Goal: Task Accomplishment & Management: Use online tool/utility

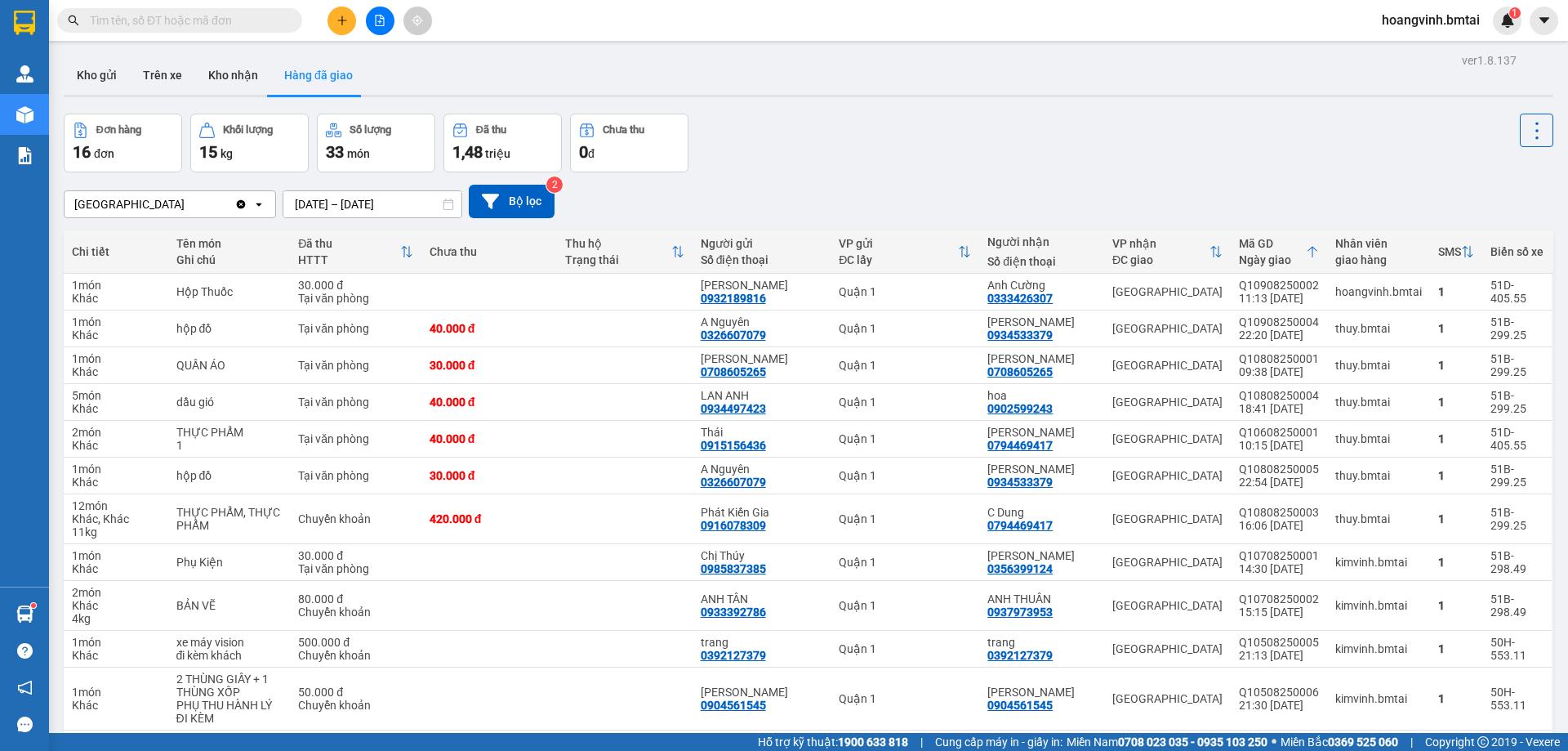
scroll to position [249, 0]
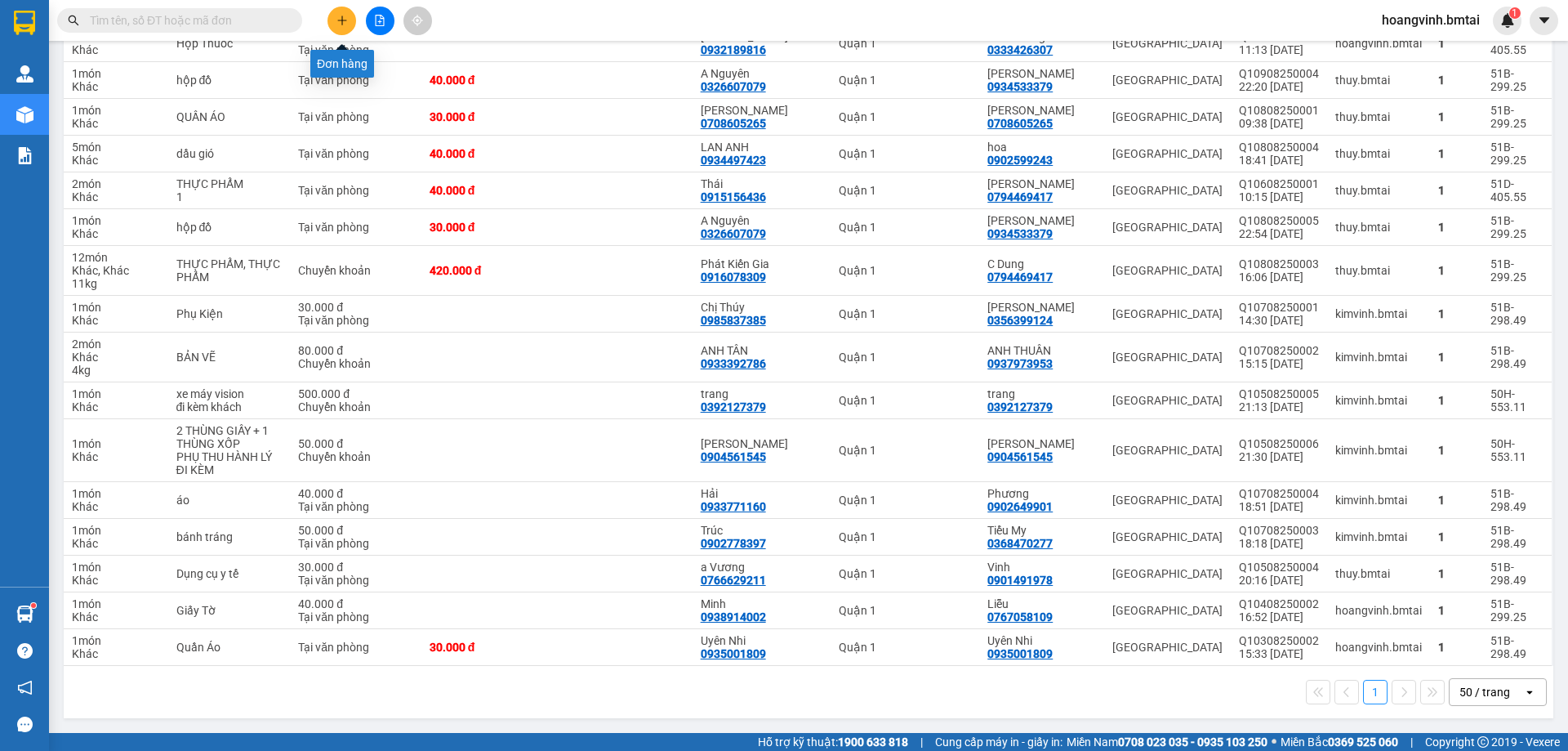
click at [330, 17] on button at bounding box center [341, 21] width 29 height 29
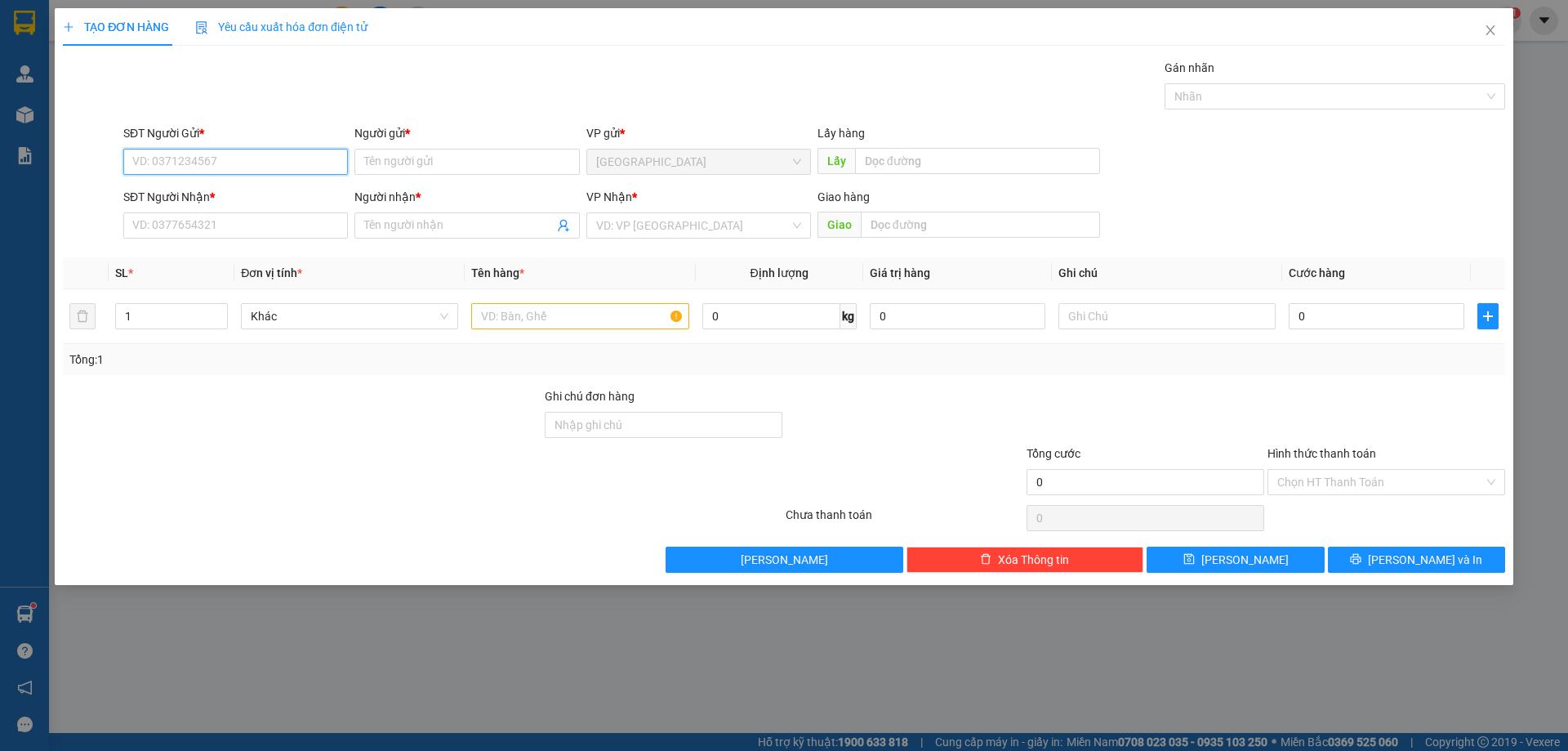
click at [208, 169] on input "SĐT Người Gửi *" at bounding box center [236, 162] width 225 height 26
type input "0944809268"
click at [442, 154] on input "Người gửi *" at bounding box center [466, 162] width 225 height 26
type input "[PERSON_NAME]"
click at [230, 225] on input "SĐT Người Nhận *" at bounding box center [236, 226] width 225 height 26
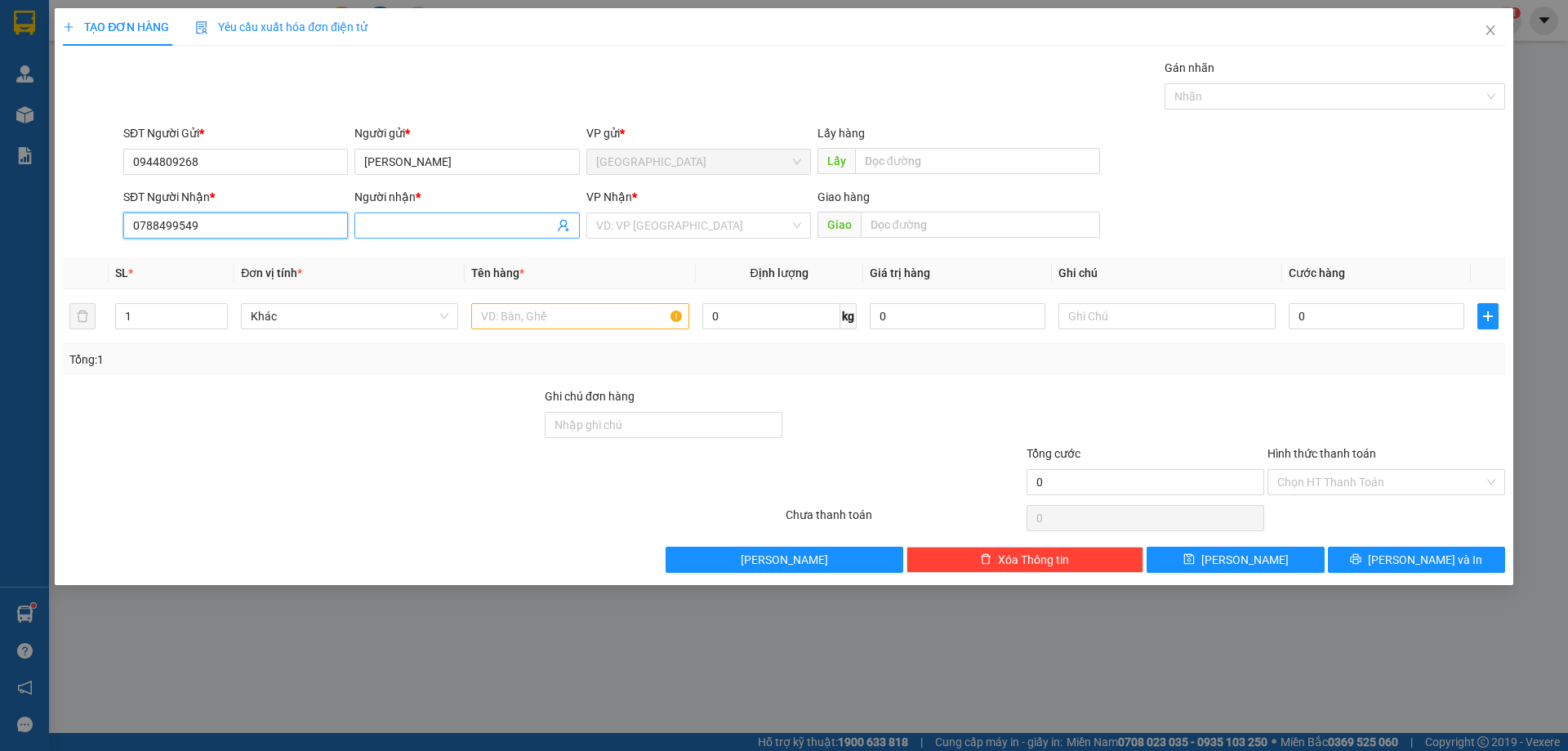
type input "0788499549"
click at [433, 226] on input "Người nhận *" at bounding box center [458, 226] width 189 height 18
type input "[PERSON_NAME]"
click at [583, 321] on input "text" at bounding box center [580, 316] width 218 height 26
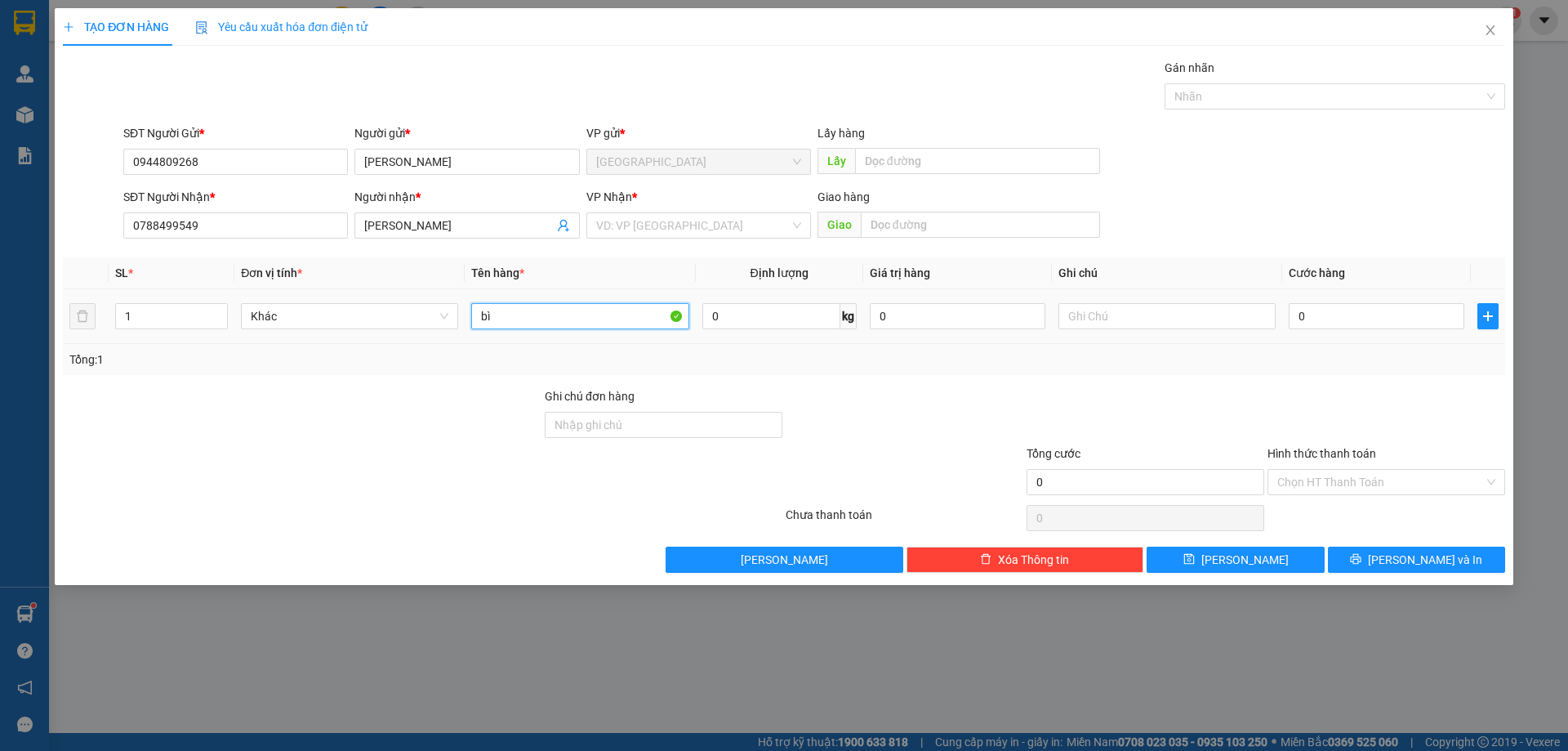
type input "b"
type input "Bì Thư"
click at [1356, 317] on input "0" at bounding box center [1376, 316] width 176 height 26
type input "003"
type input "3"
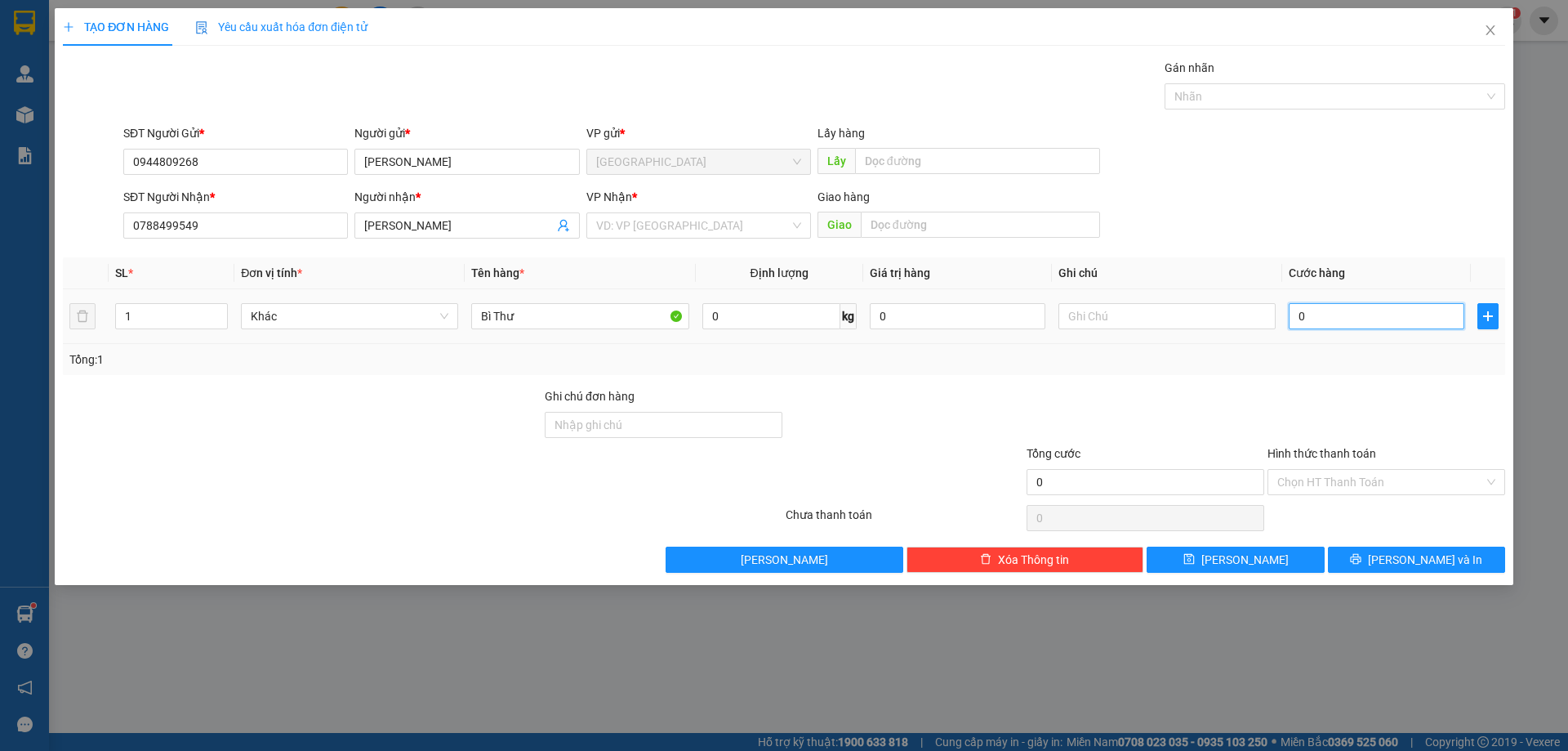
type input "3"
type input "0.030"
type input "30"
click at [1202, 387] on div at bounding box center [1145, 415] width 241 height 57
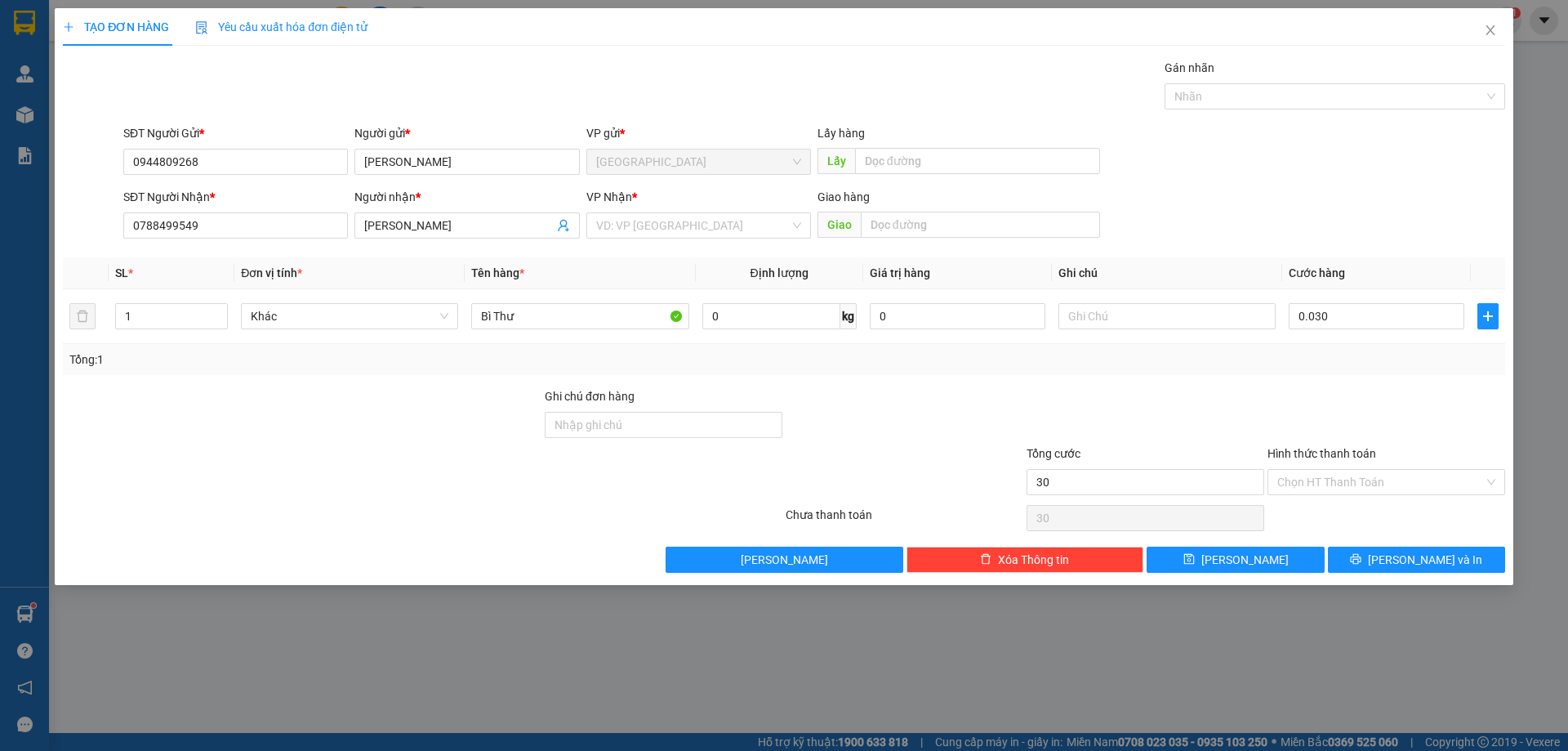
type input "30.000"
click at [1320, 474] on input "Hình thức thanh toán" at bounding box center [1379, 481] width 207 height 25
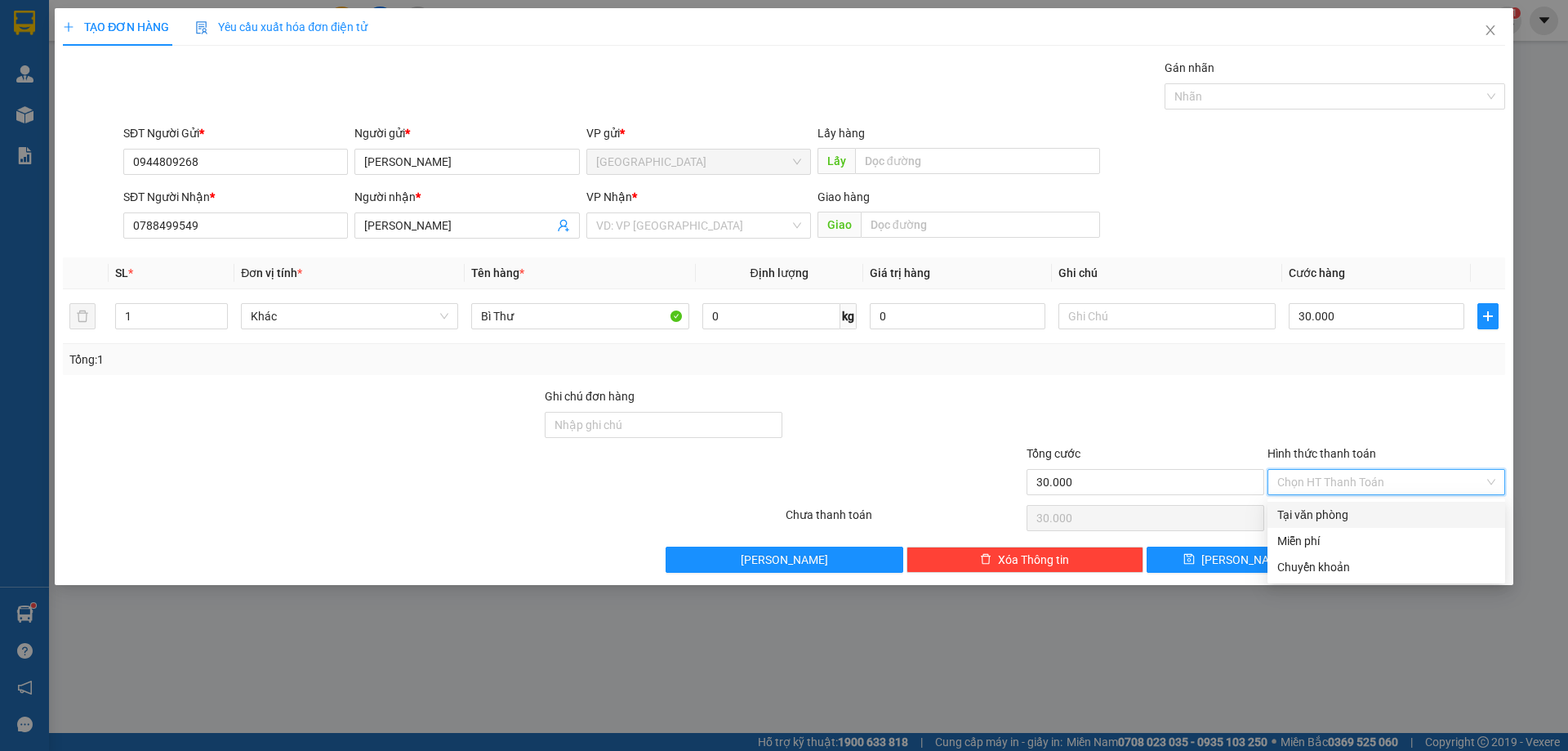
click at [1347, 507] on div "Tại văn phòng" at bounding box center [1385, 514] width 218 height 18
type input "0"
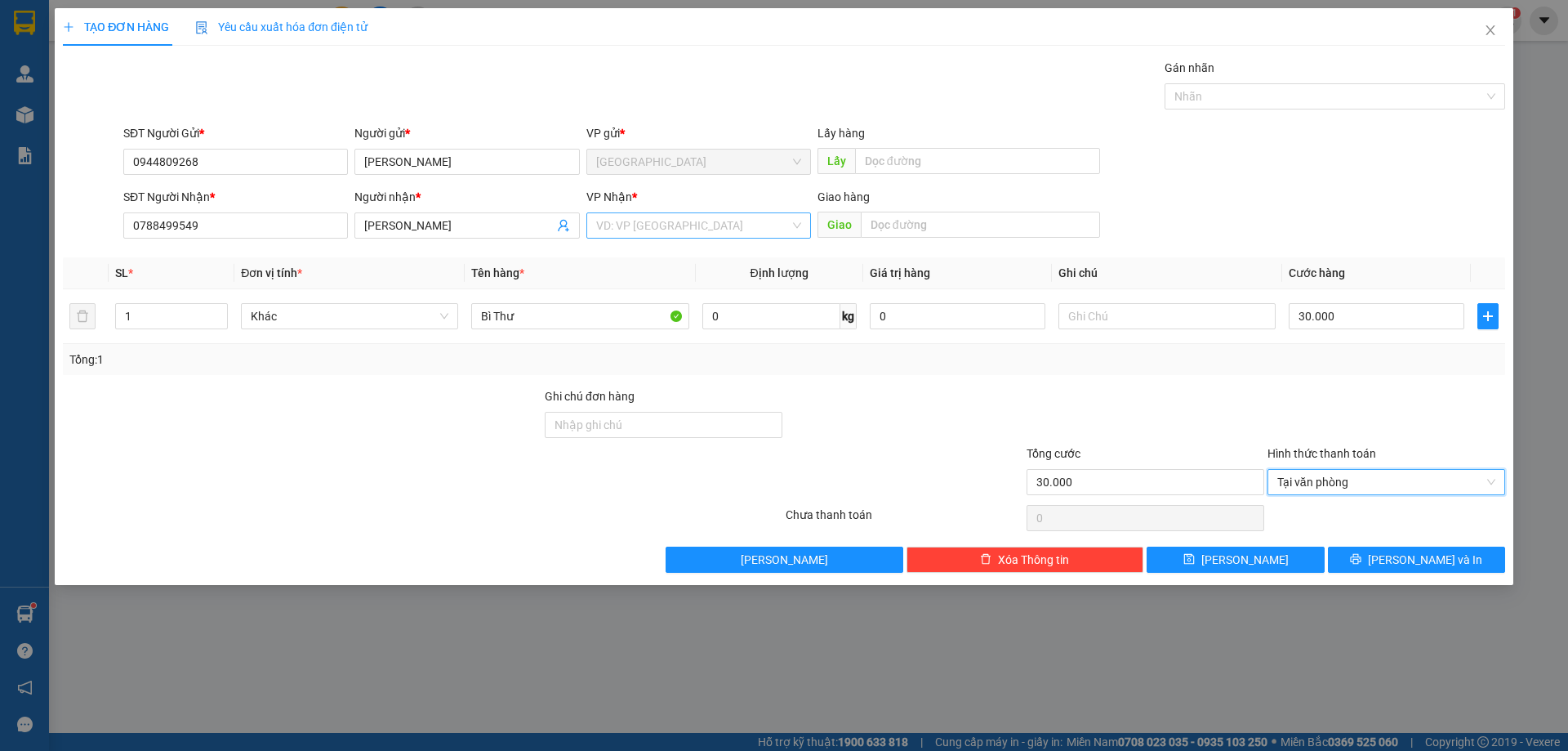
click at [671, 223] on input "search" at bounding box center [693, 225] width 194 height 25
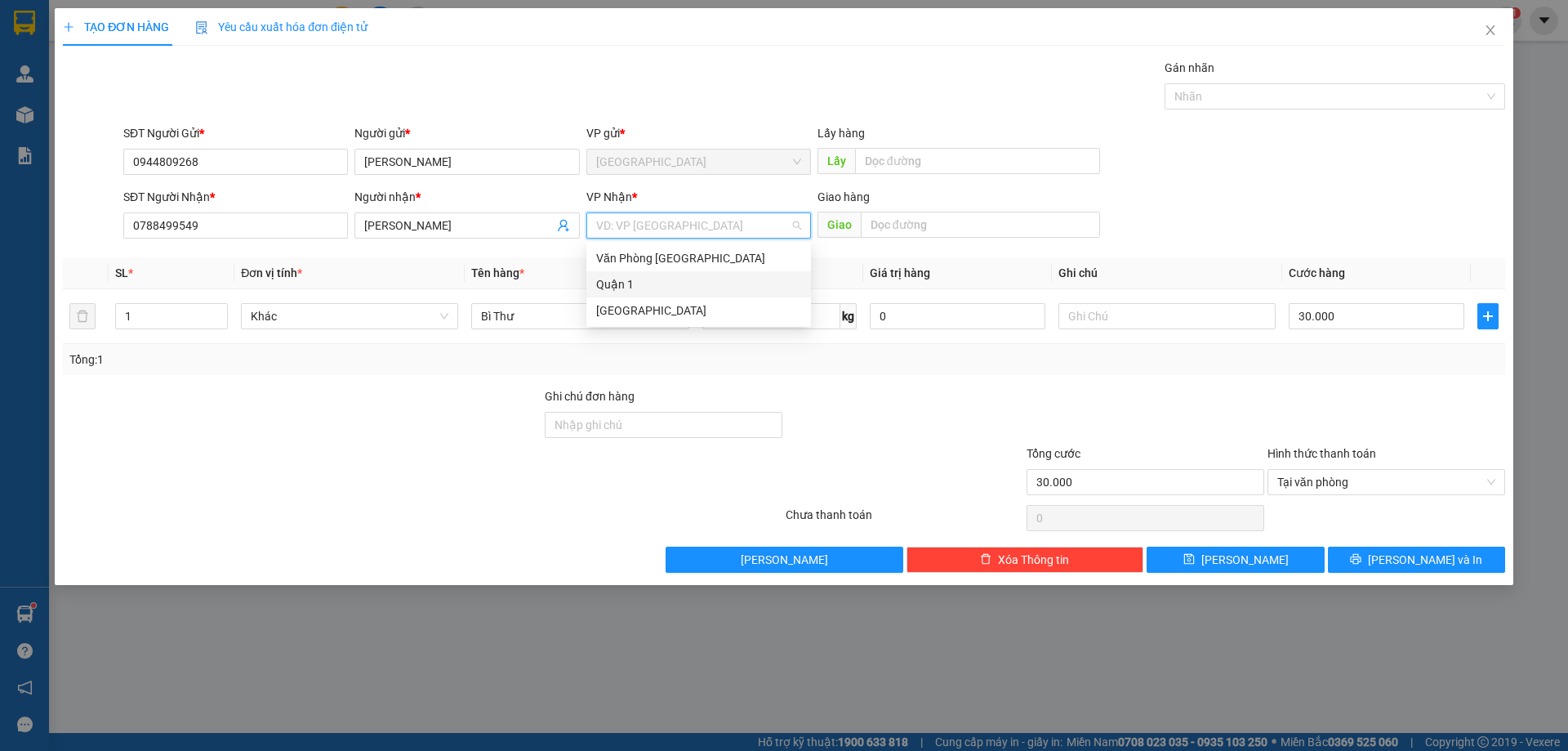
click at [647, 285] on div "Quận 1" at bounding box center [698, 285] width 205 height 18
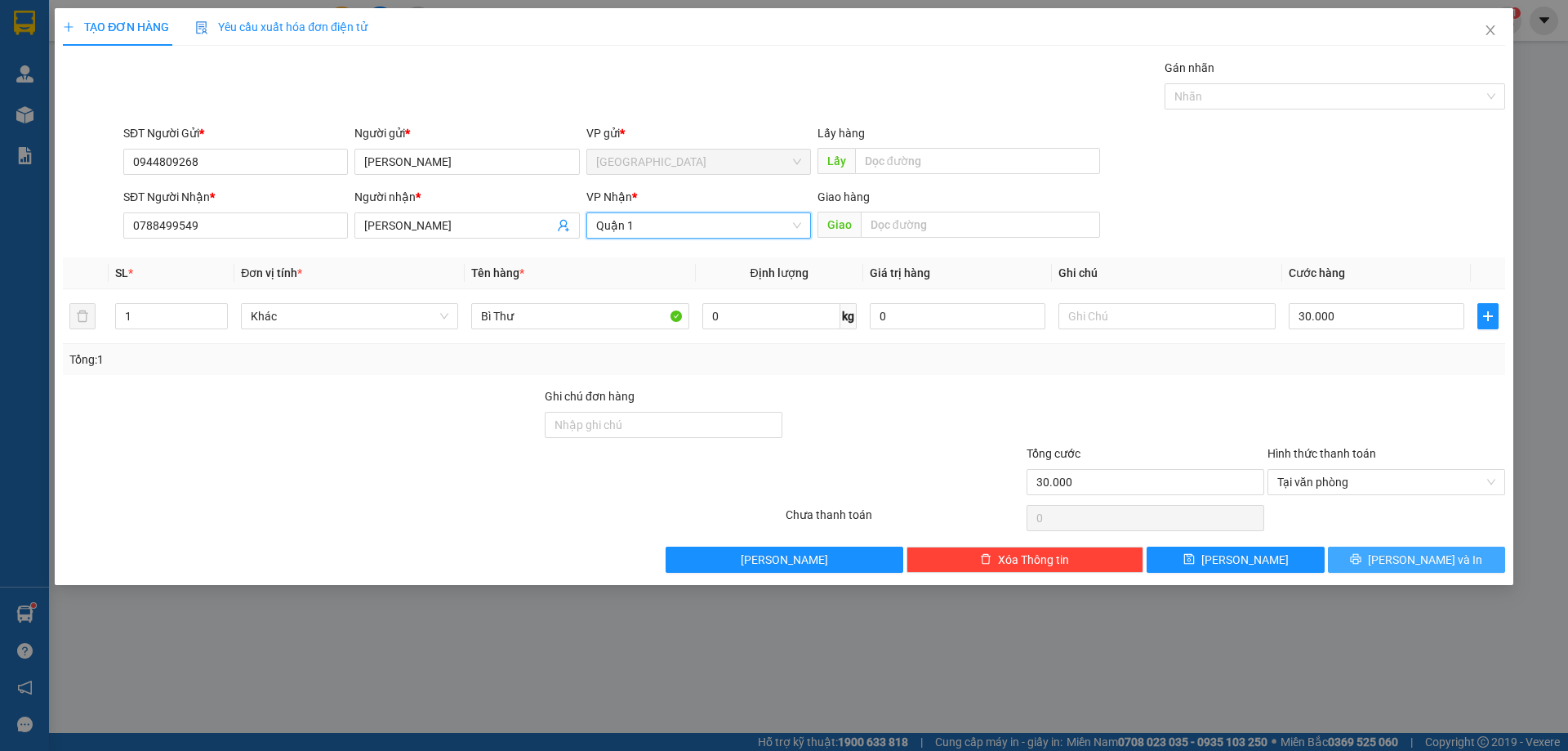
click at [1416, 553] on span "[PERSON_NAME] và In" at bounding box center [1424, 559] width 115 height 18
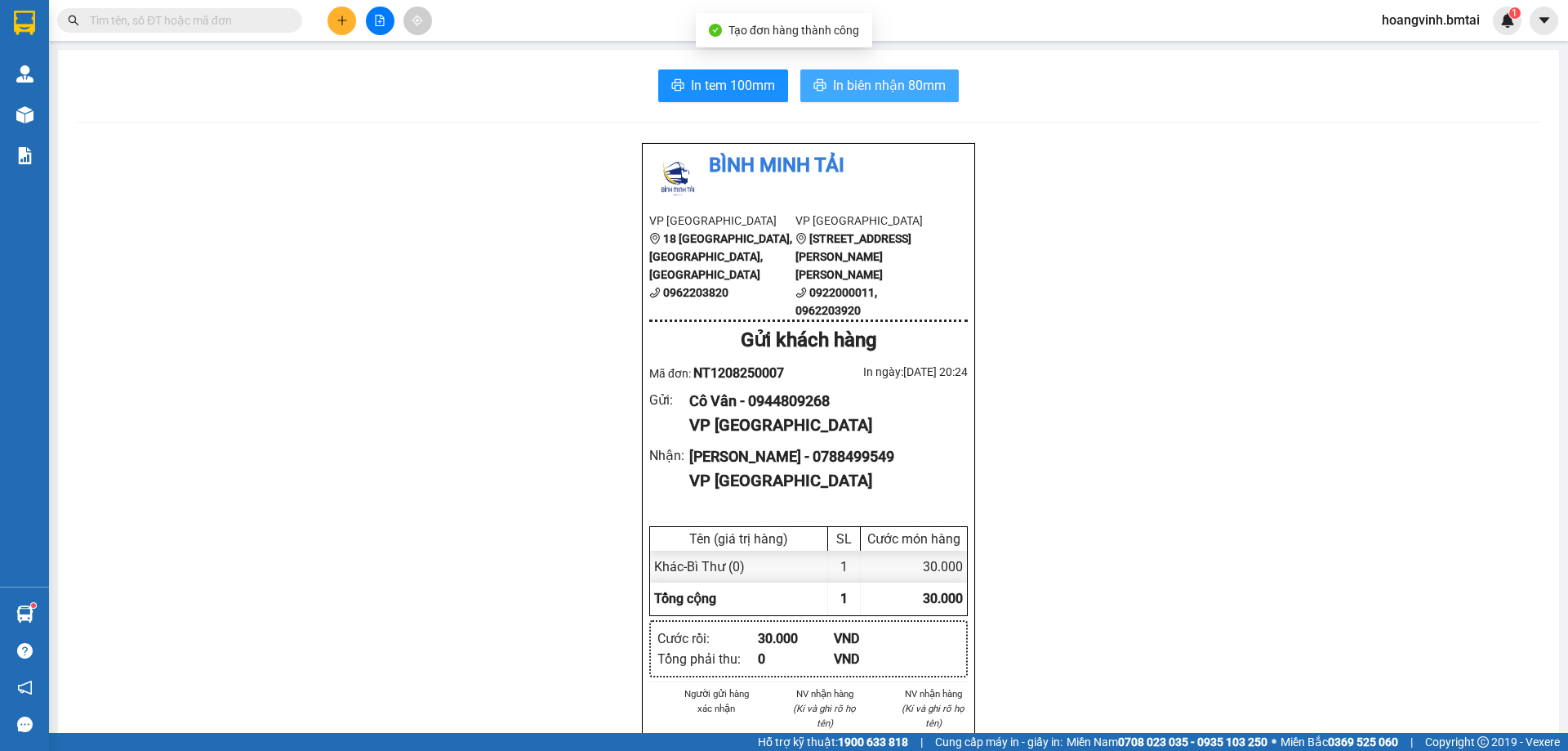
click at [864, 88] on span "In biên nhận 80mm" at bounding box center [888, 85] width 113 height 20
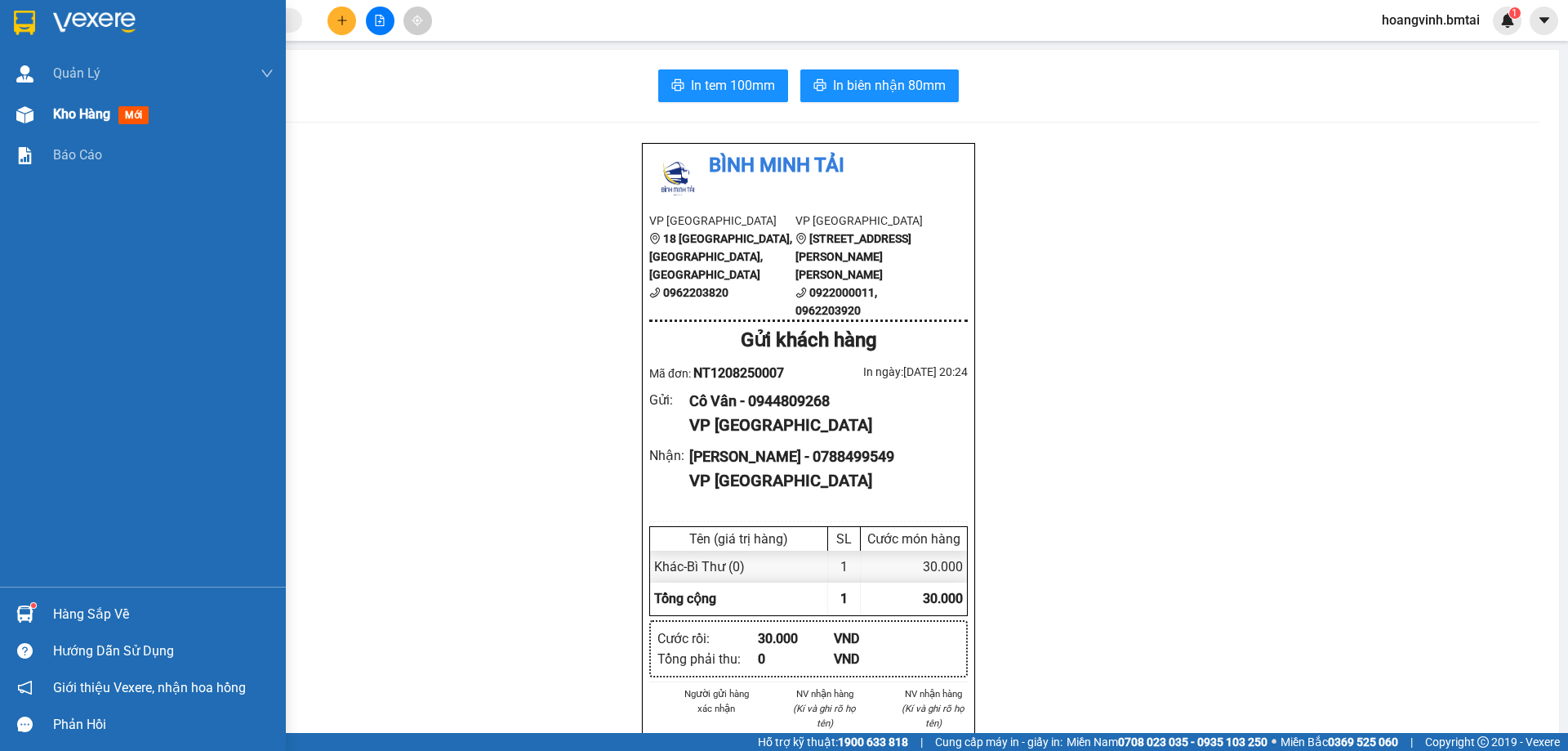
click at [68, 119] on span "Kho hàng" at bounding box center [81, 114] width 57 height 16
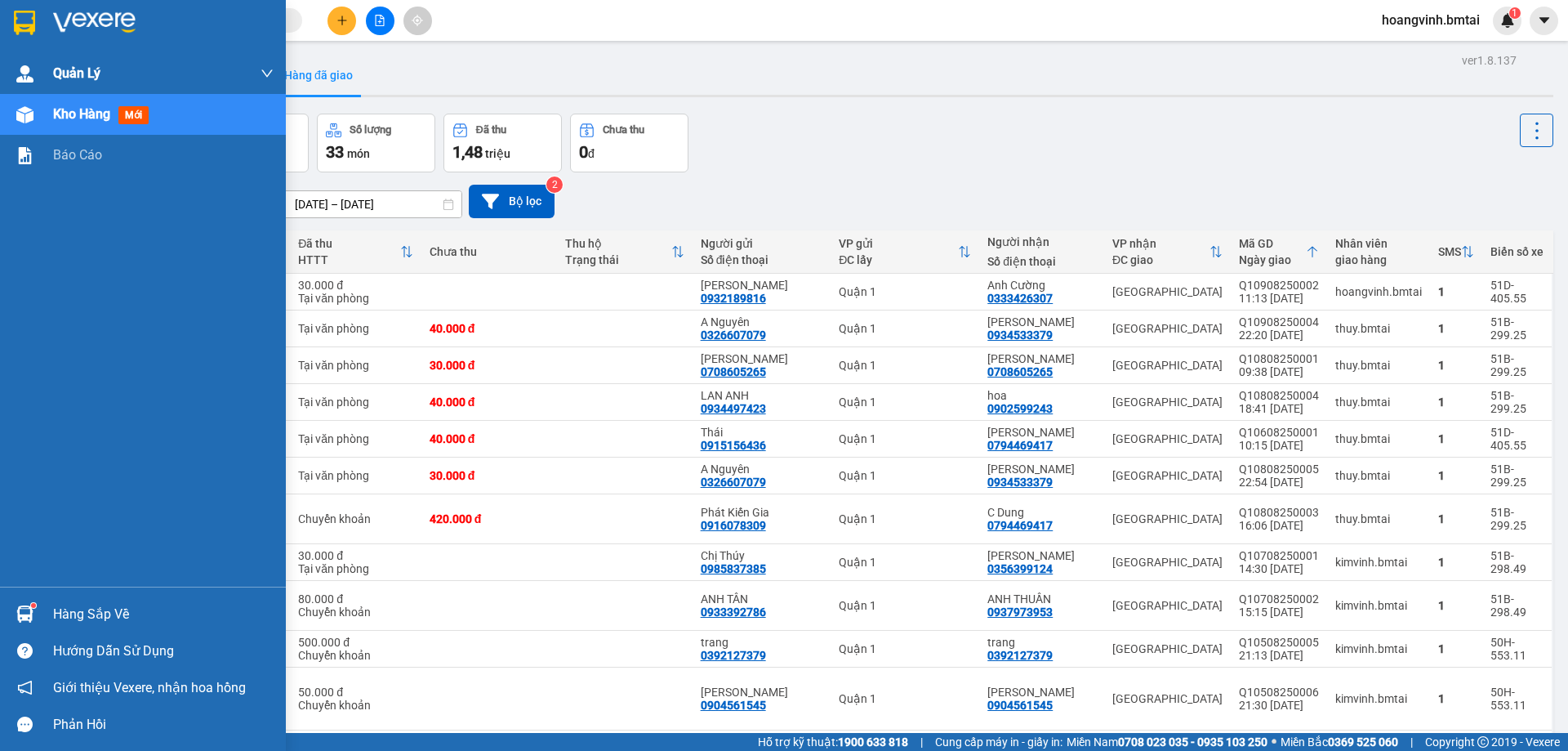
click at [96, 55] on div "Quản Lý" at bounding box center [163, 73] width 221 height 41
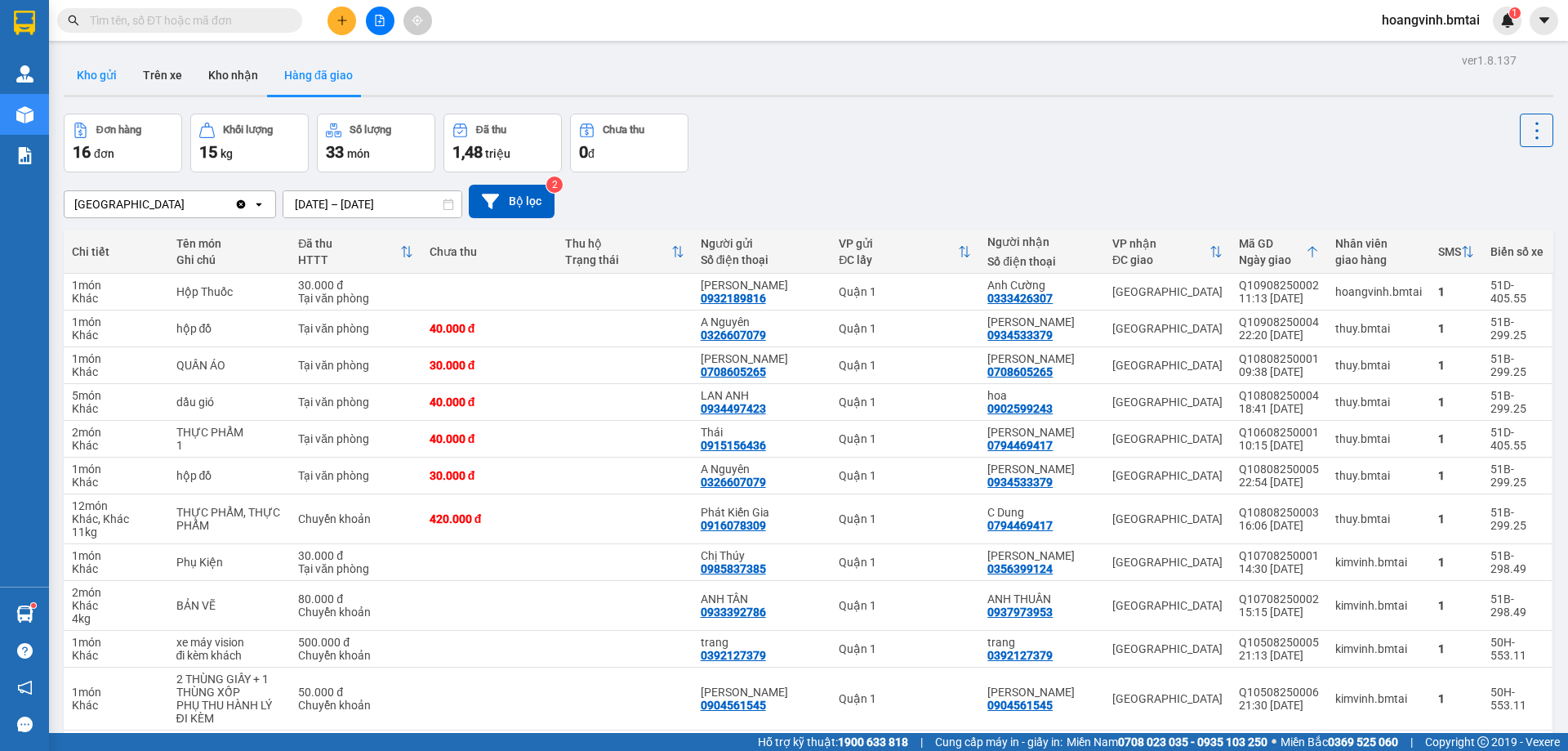
click at [104, 66] on button "Kho gửi" at bounding box center [97, 75] width 66 height 39
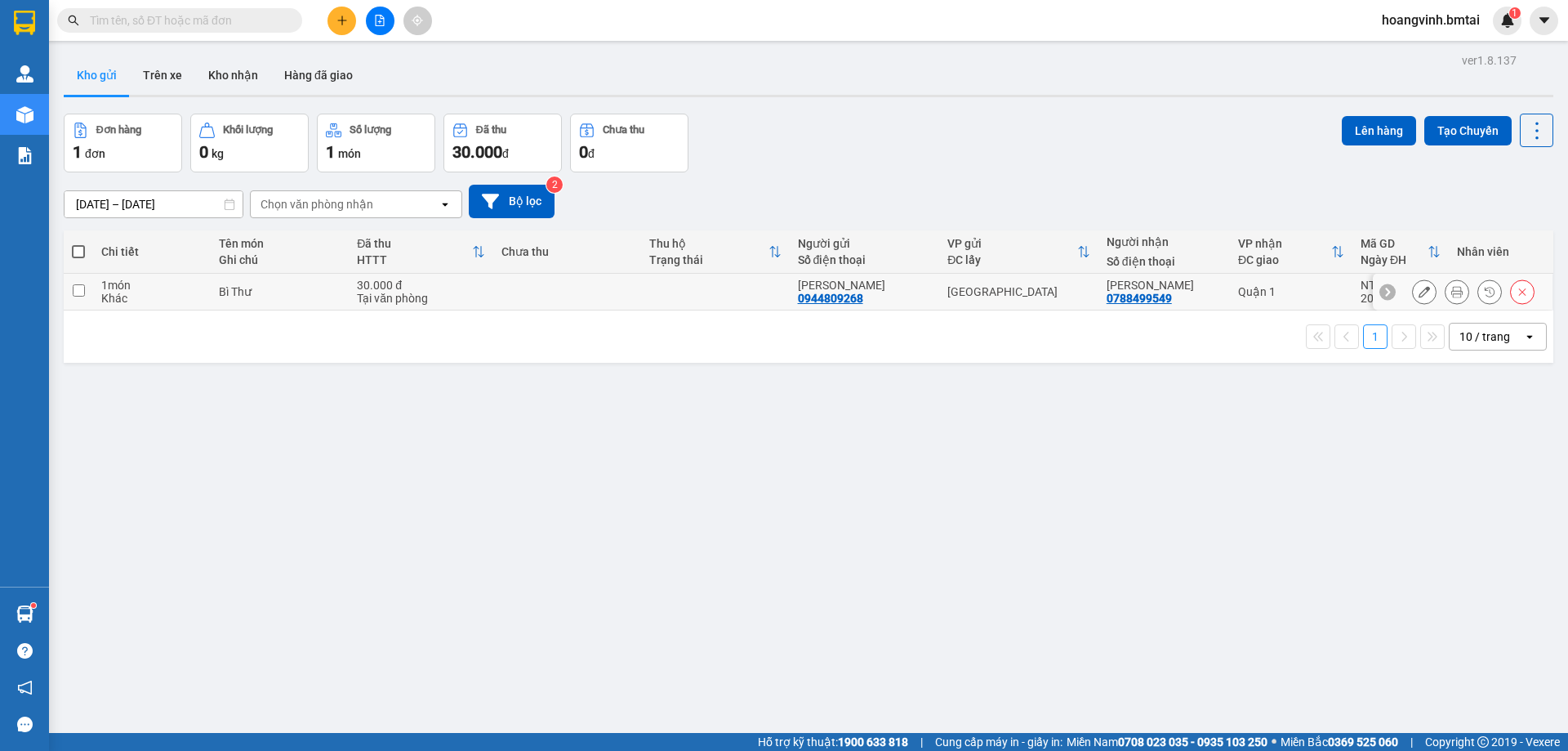
click at [1047, 288] on div "[GEOGRAPHIC_DATA]" at bounding box center [1018, 291] width 142 height 13
checkbox input "true"
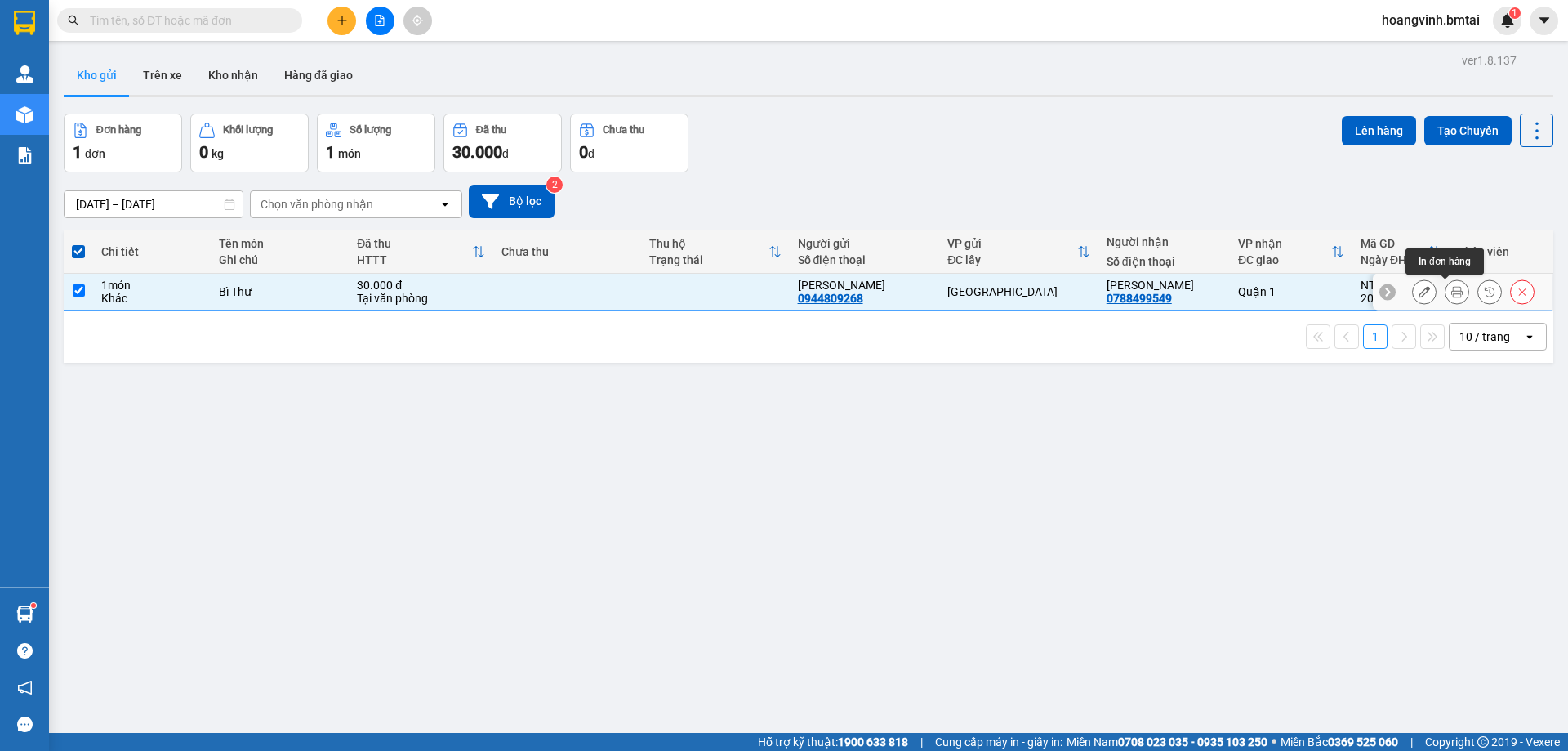
click at [1451, 292] on button at bounding box center [1456, 292] width 23 height 29
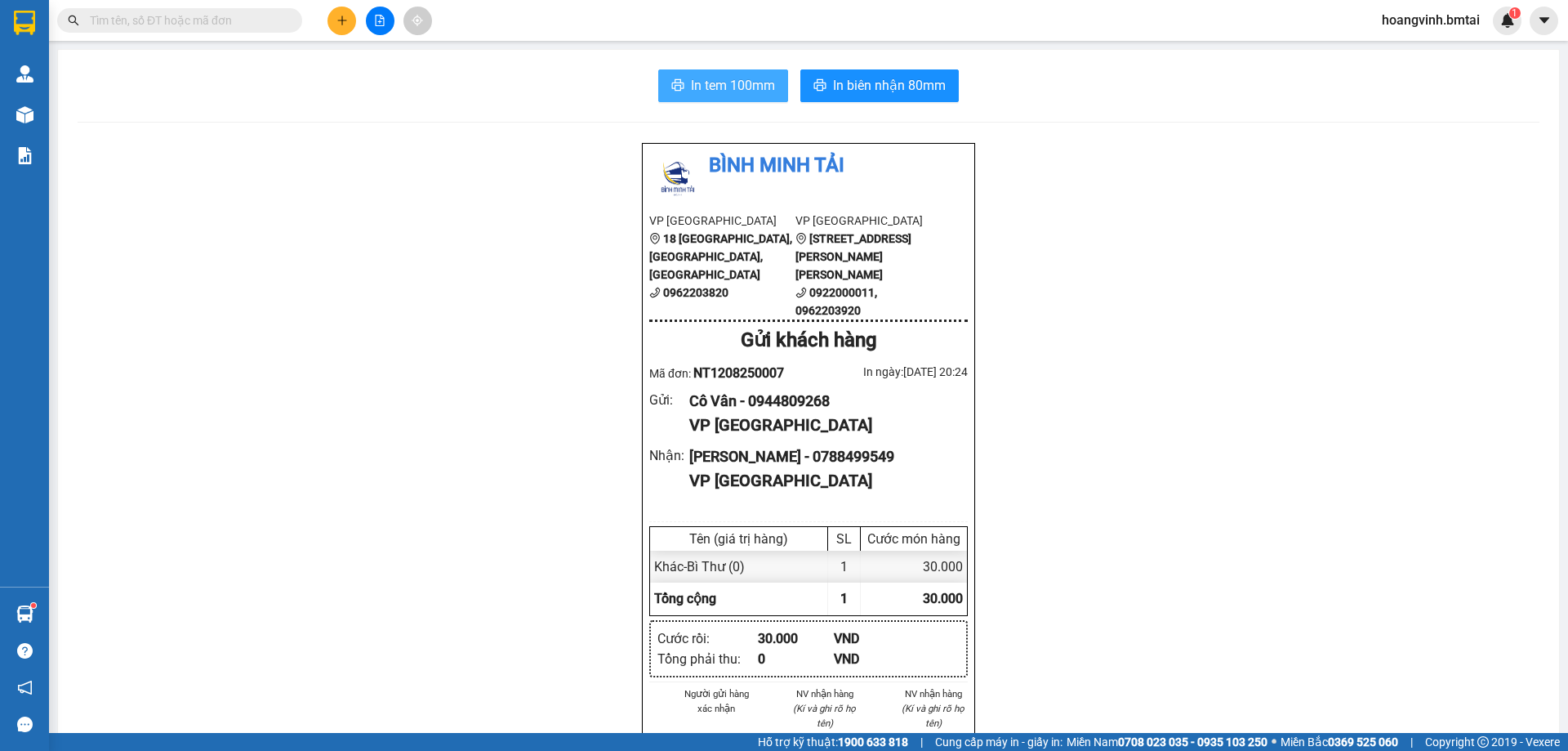
click at [749, 91] on span "In tem 100mm" at bounding box center [733, 85] width 84 height 20
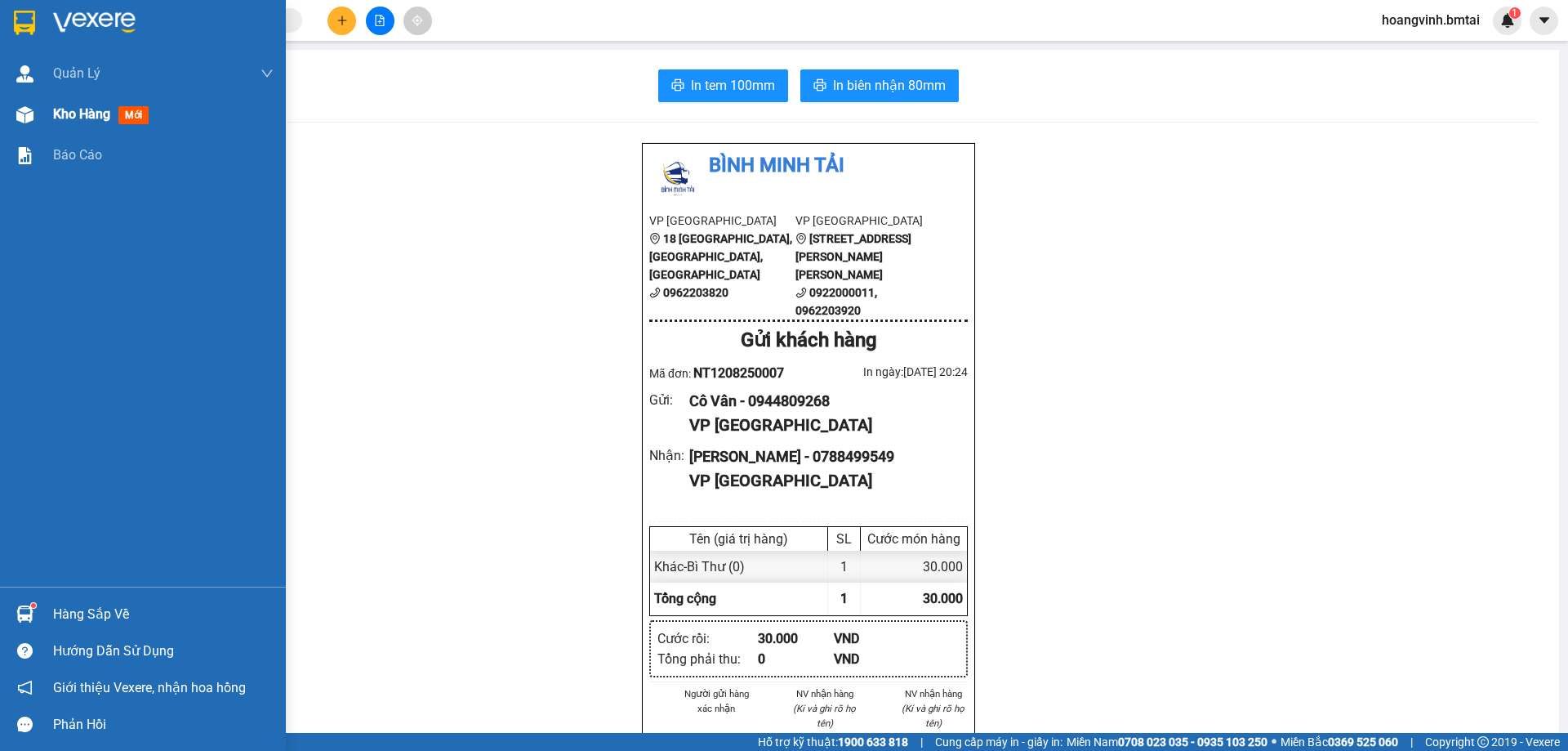
click at [74, 97] on div "Kho hàng mới" at bounding box center [163, 114] width 221 height 41
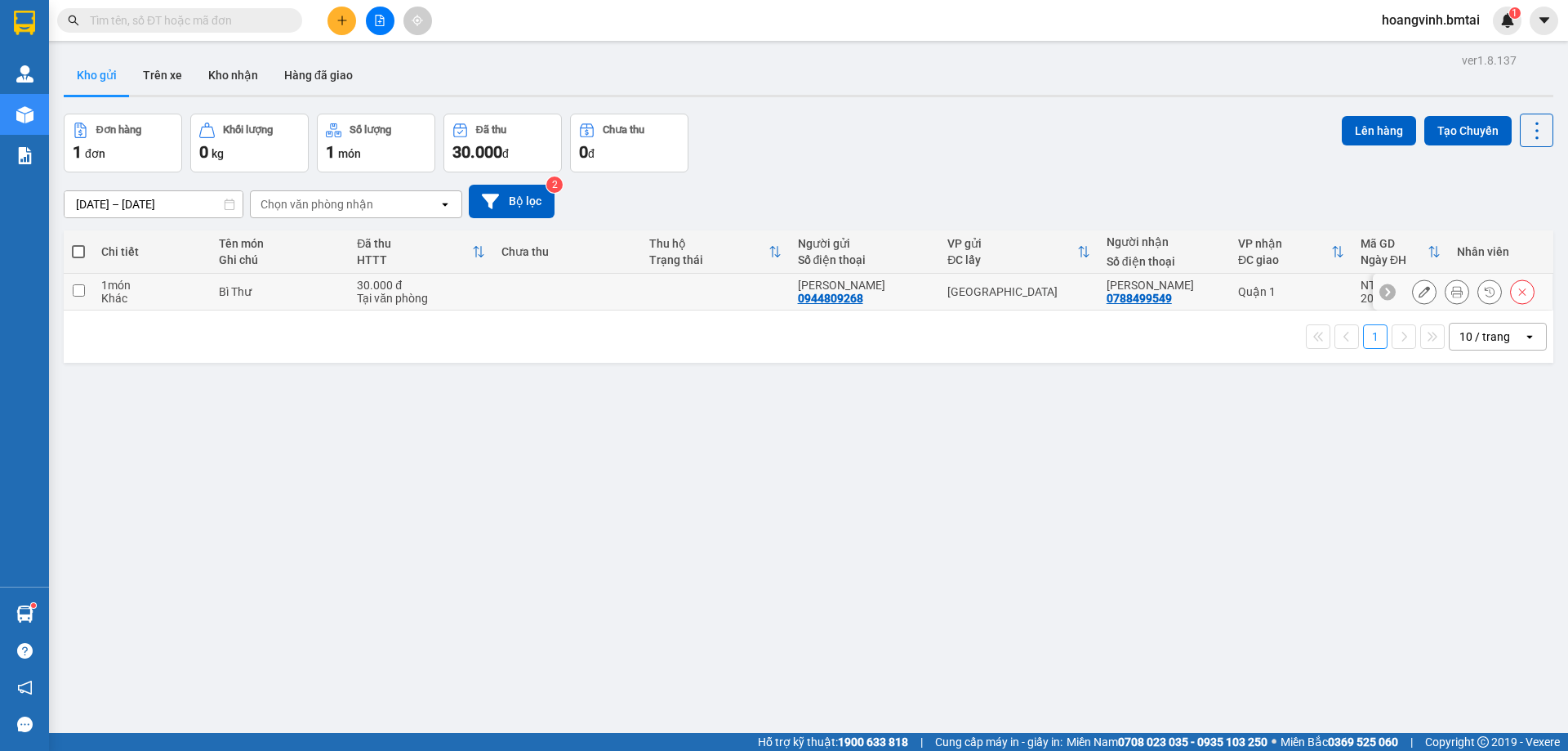
click at [88, 291] on td at bounding box center [78, 292] width 29 height 37
checkbox input "true"
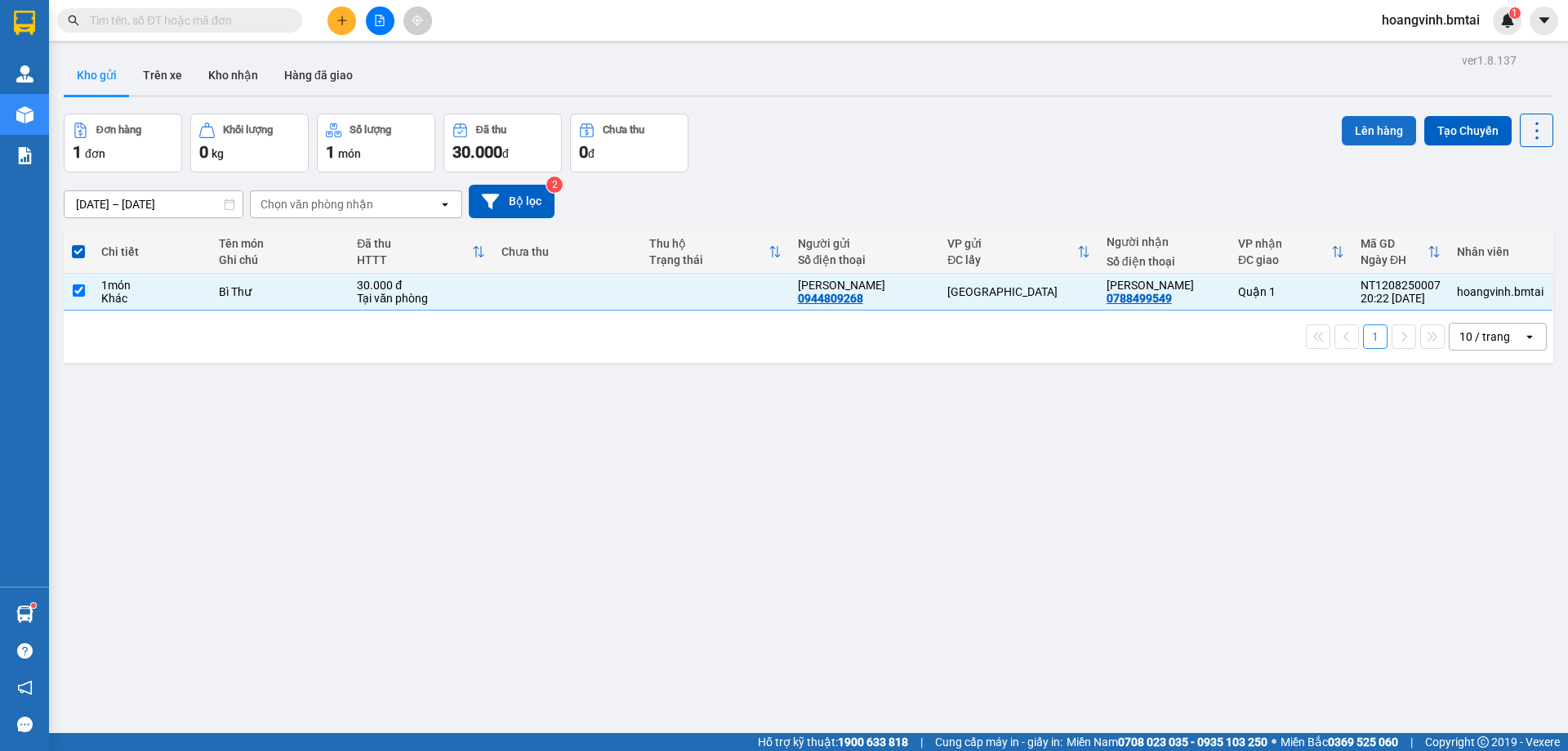
click at [1351, 132] on button "Lên hàng" at bounding box center [1378, 130] width 74 height 29
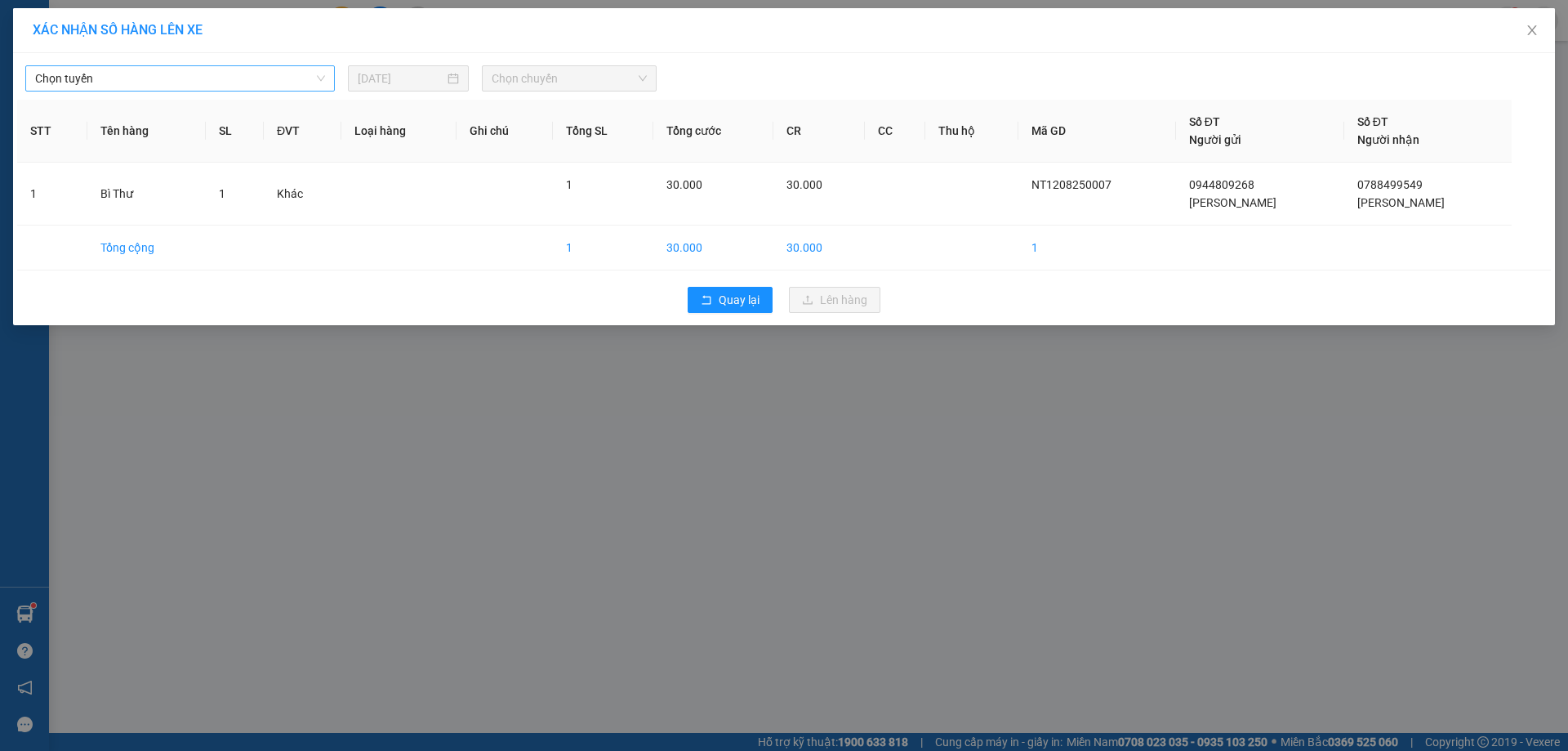
click at [294, 91] on div "Chọn tuyến" at bounding box center [180, 78] width 309 height 26
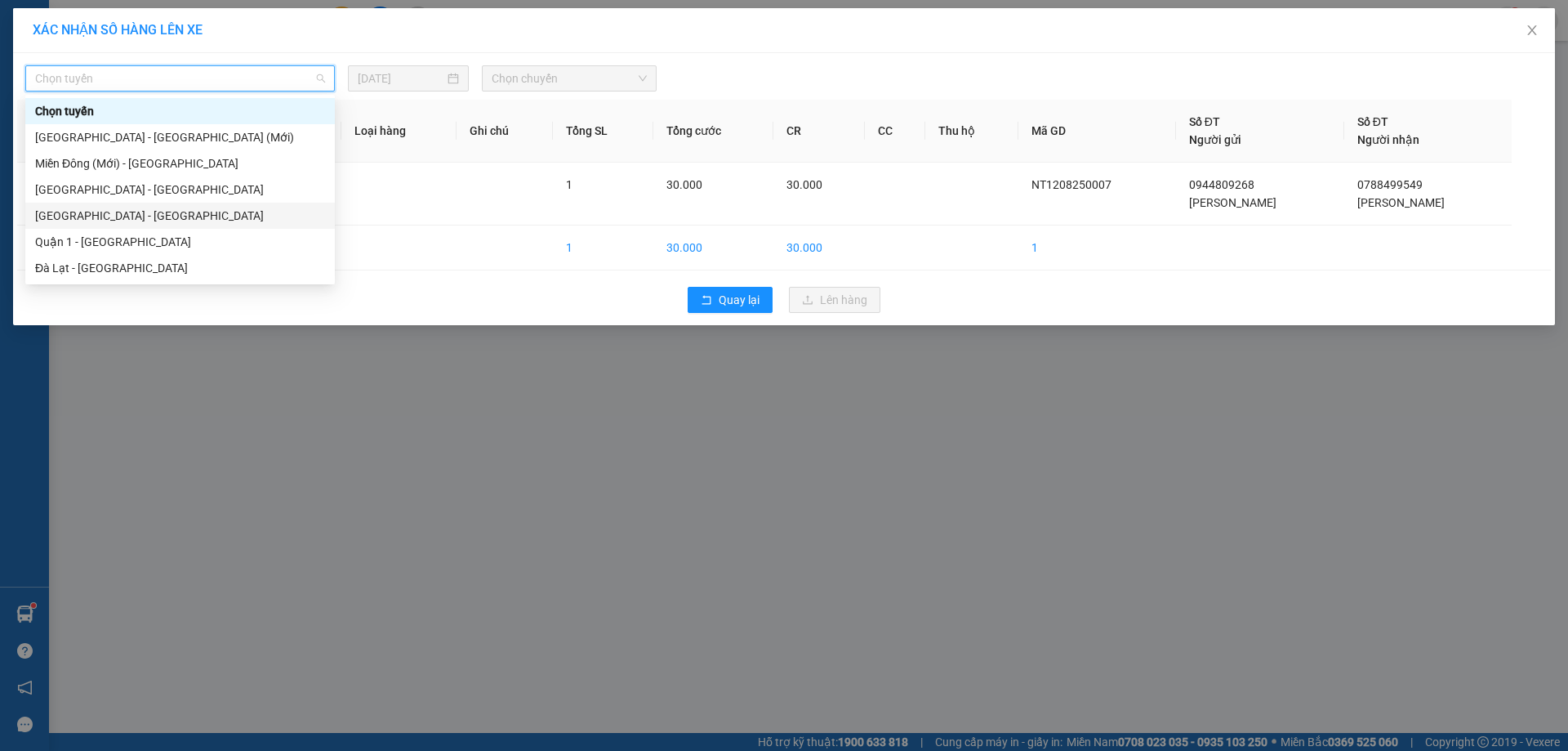
drag, startPoint x: 127, startPoint y: 216, endPoint x: 445, endPoint y: 104, distance: 337.1
click at [128, 216] on div "[GEOGRAPHIC_DATA] - [GEOGRAPHIC_DATA]" at bounding box center [180, 216] width 289 height 18
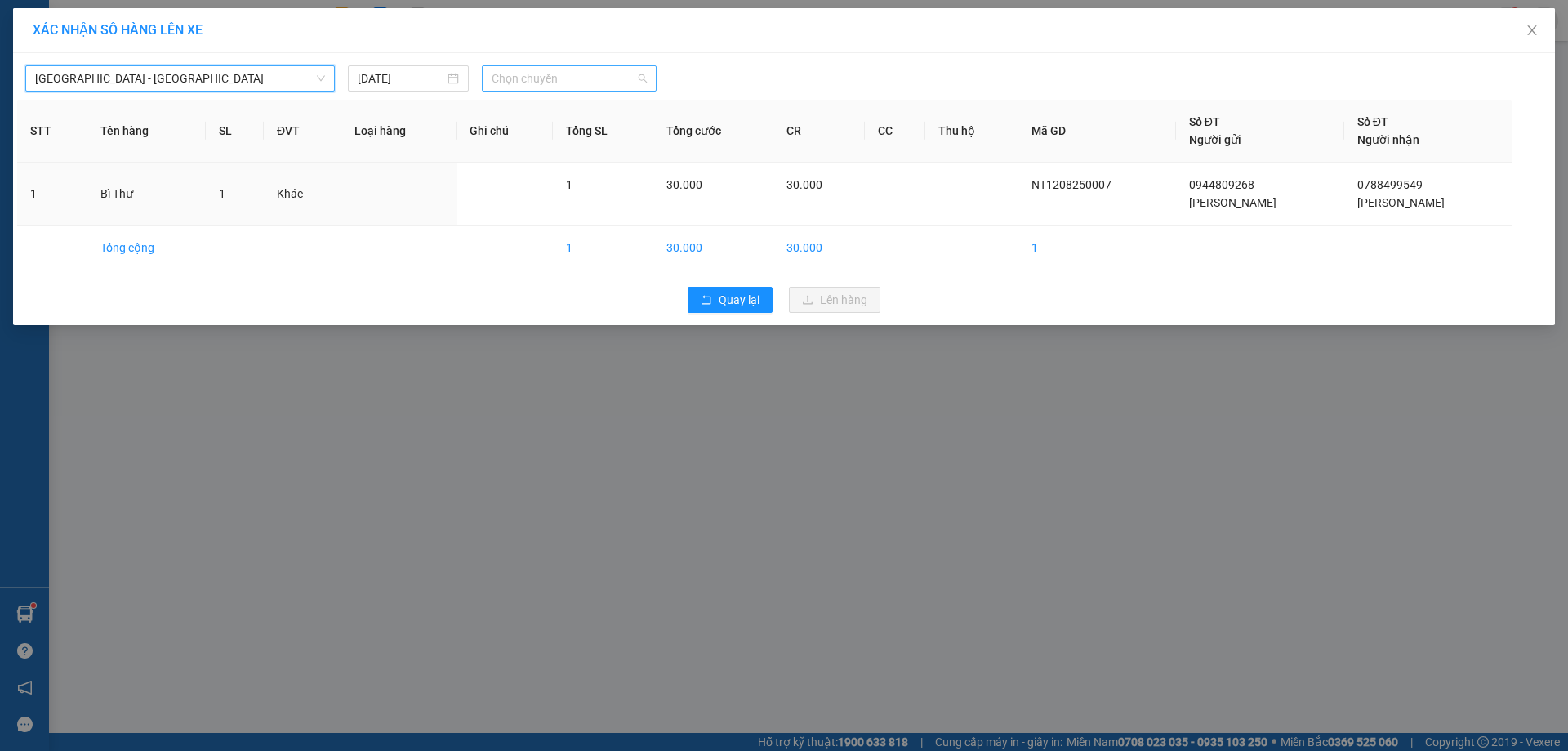
click at [554, 76] on span "Chọn chuyến" at bounding box center [568, 78] width 155 height 25
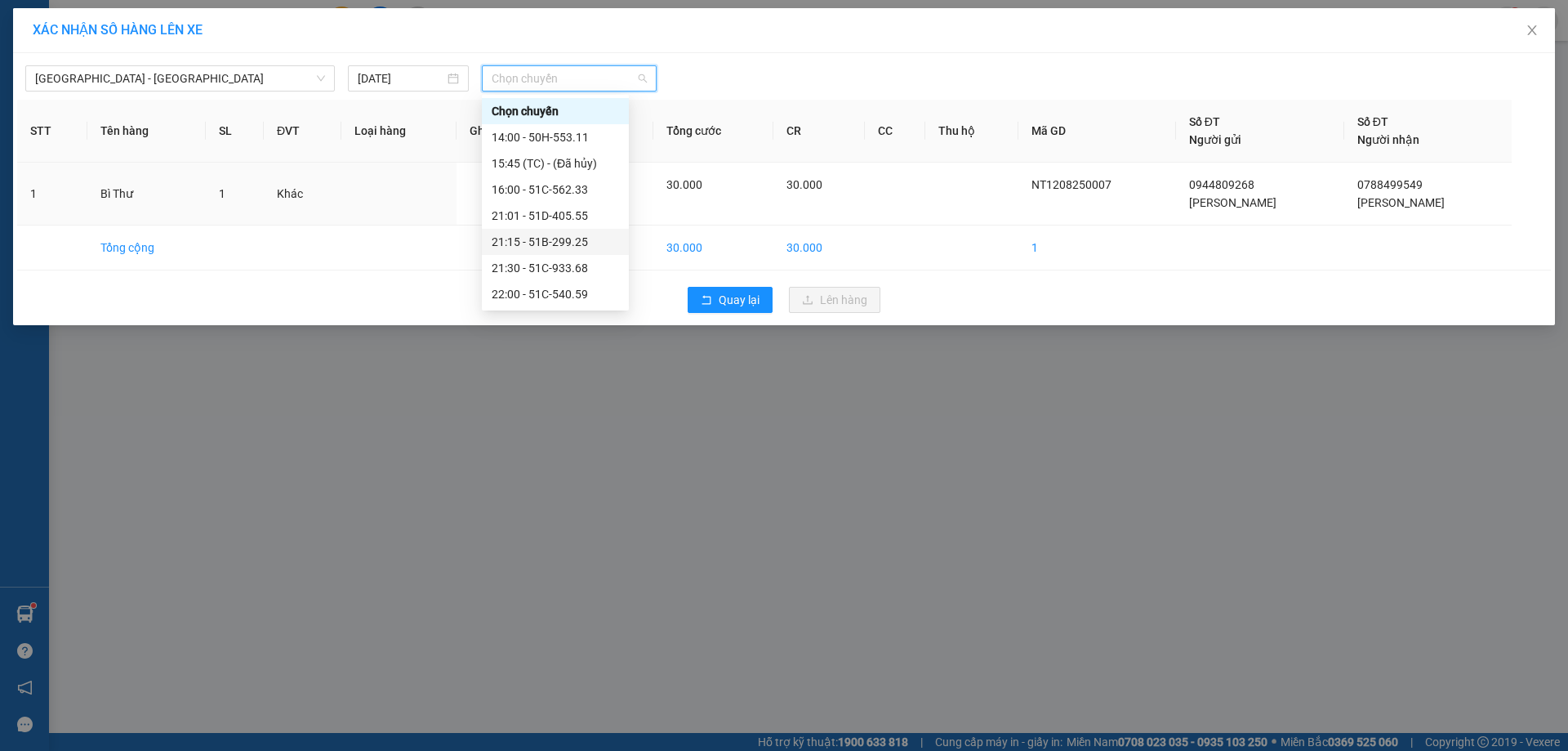
click at [568, 220] on div "21:01 - 51D-405.55" at bounding box center [555, 216] width 128 height 18
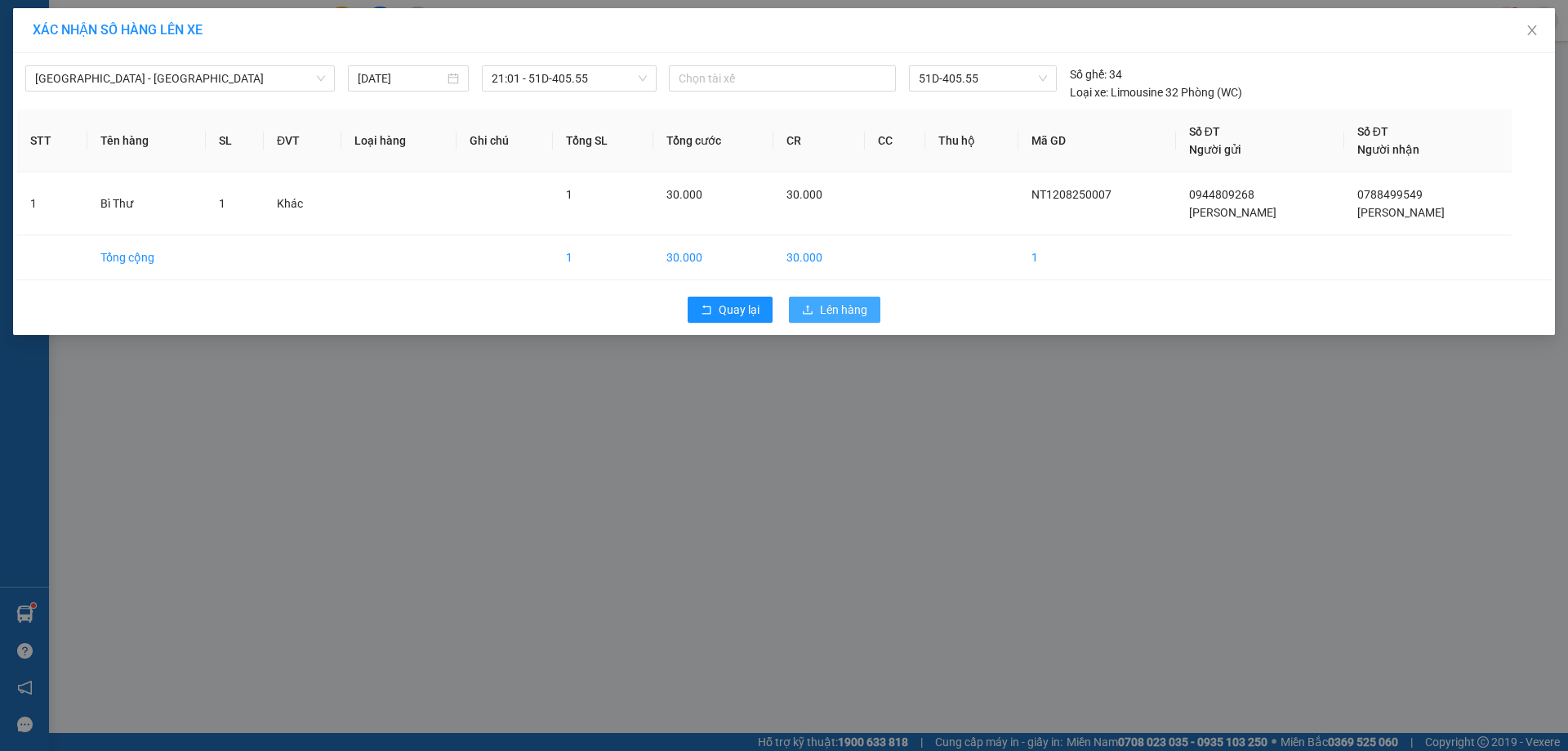
click at [841, 307] on span "Lên hàng" at bounding box center [842, 310] width 47 height 18
